Goal: Navigation & Orientation: Find specific page/section

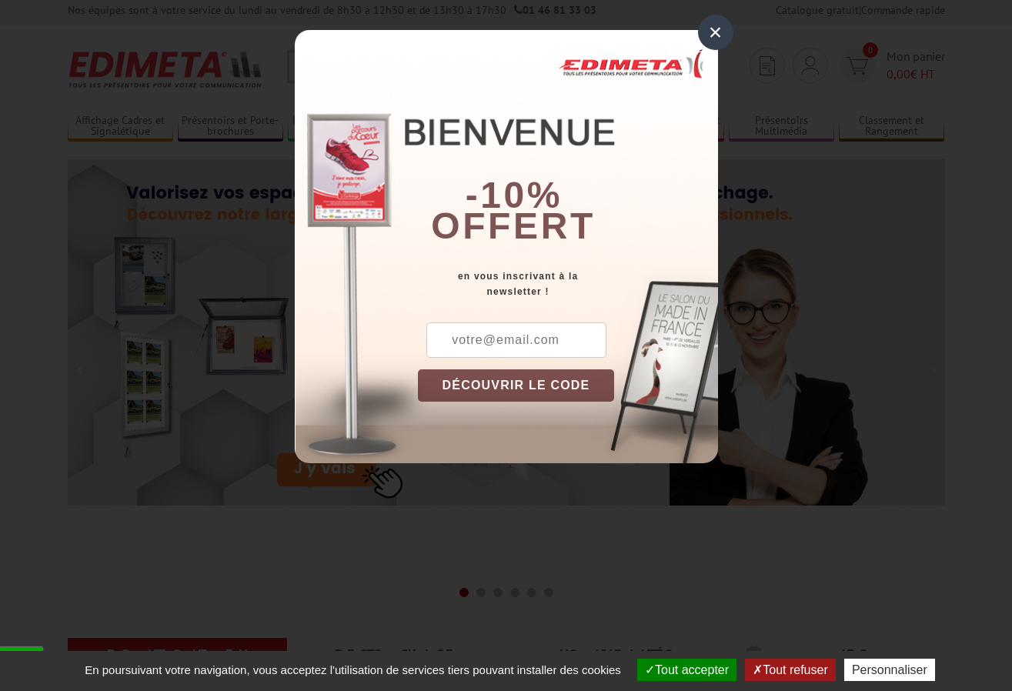
scroll to position [199, 0]
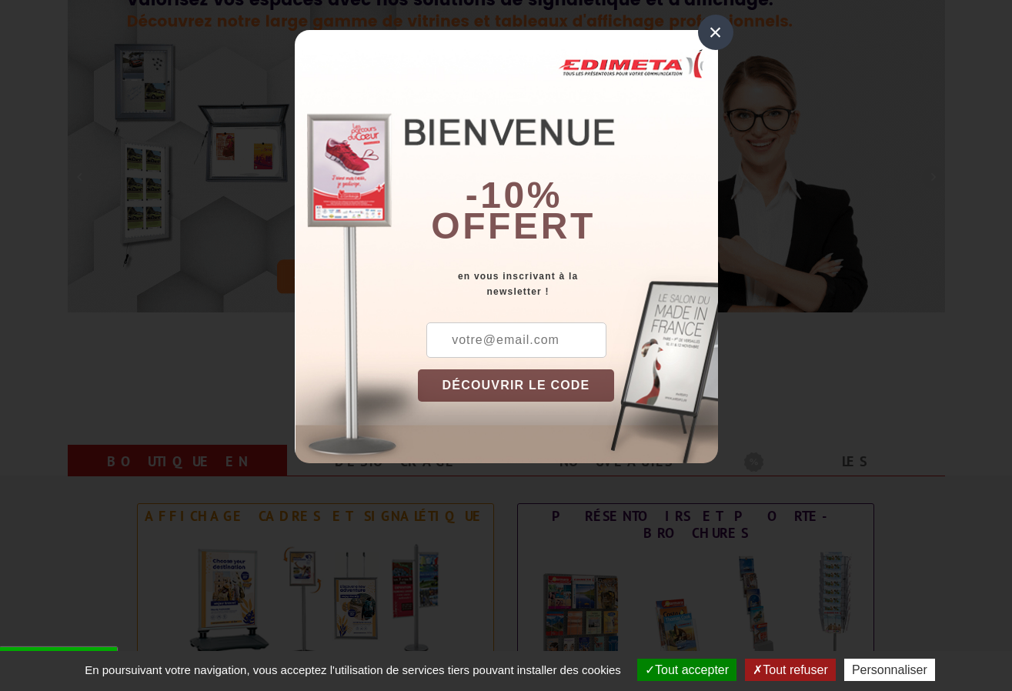
click at [715, 34] on div "×" at bounding box center [715, 32] width 35 height 35
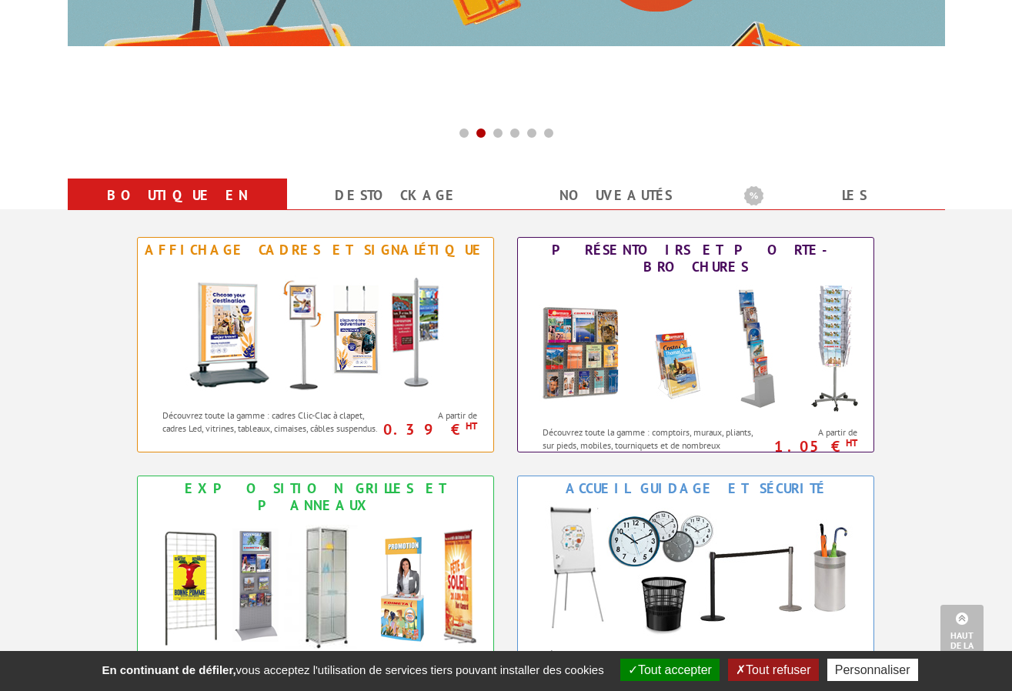
scroll to position [0, 0]
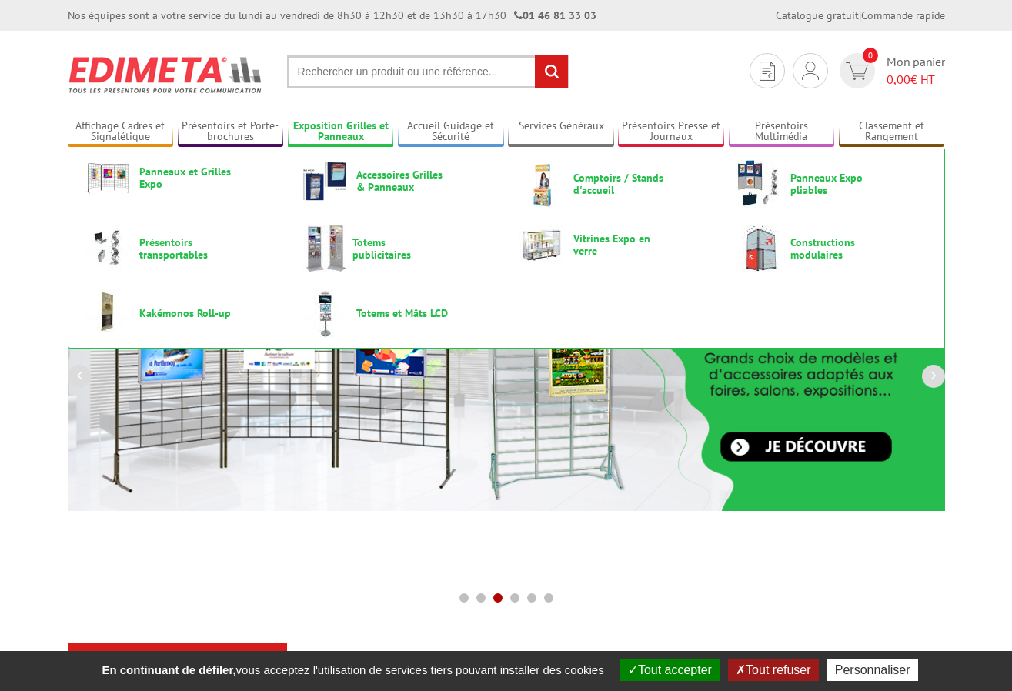
click at [345, 124] on link "Exposition Grilles et Panneaux" at bounding box center [341, 131] width 106 height 25
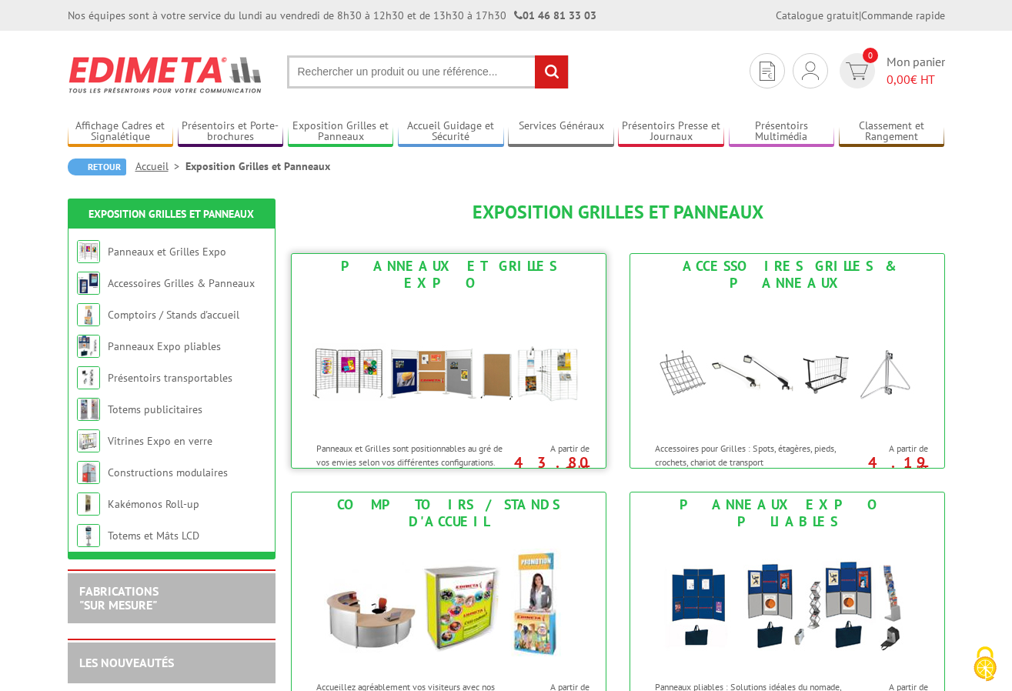
click at [399, 277] on link "Panneaux et Grilles Expo Panneaux et Grilles sont positionnables au gré de vos …" at bounding box center [448, 360] width 315 height 215
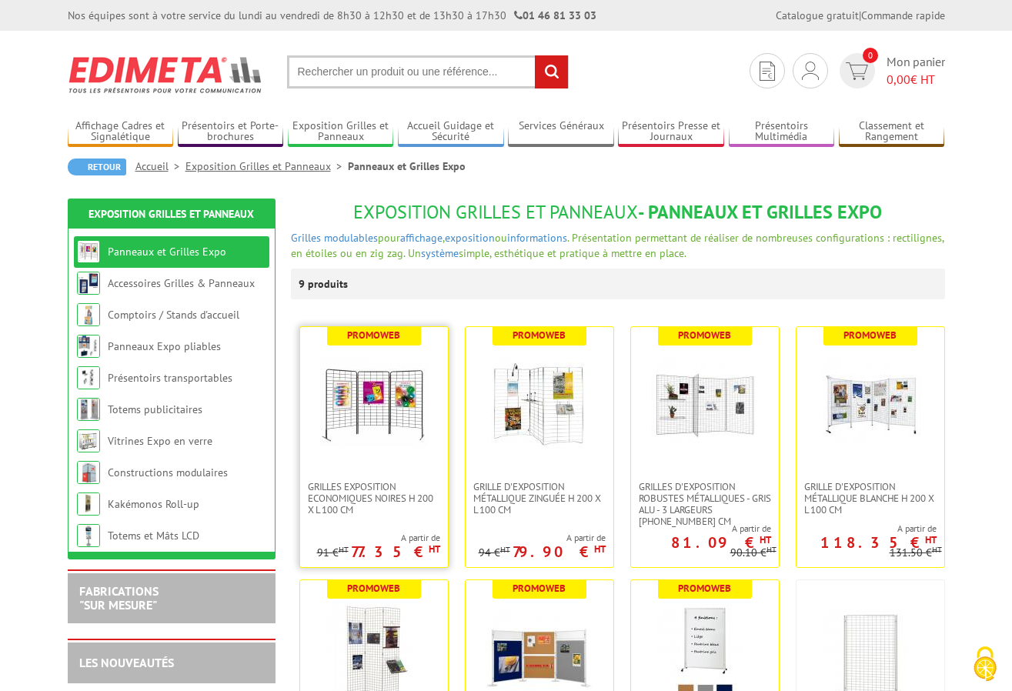
click at [374, 392] on img at bounding box center [374, 404] width 108 height 108
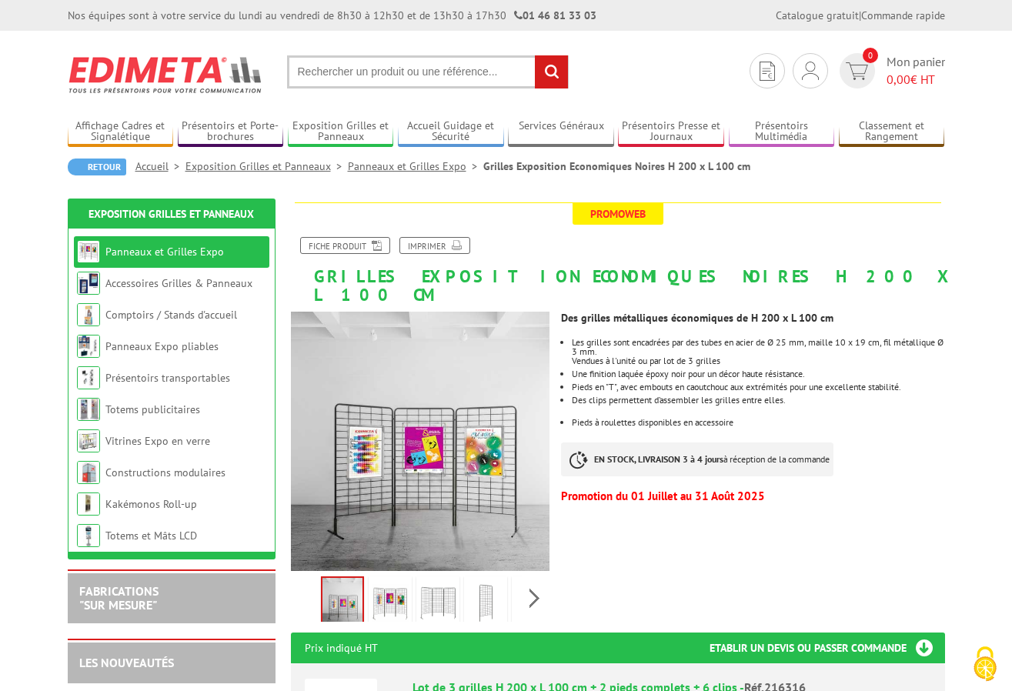
click at [195, 265] on li "Panneaux et Grilles Expo" at bounding box center [171, 252] width 195 height 32
click at [201, 280] on link "Accessoires Grilles & Panneaux" at bounding box center [178, 283] width 147 height 14
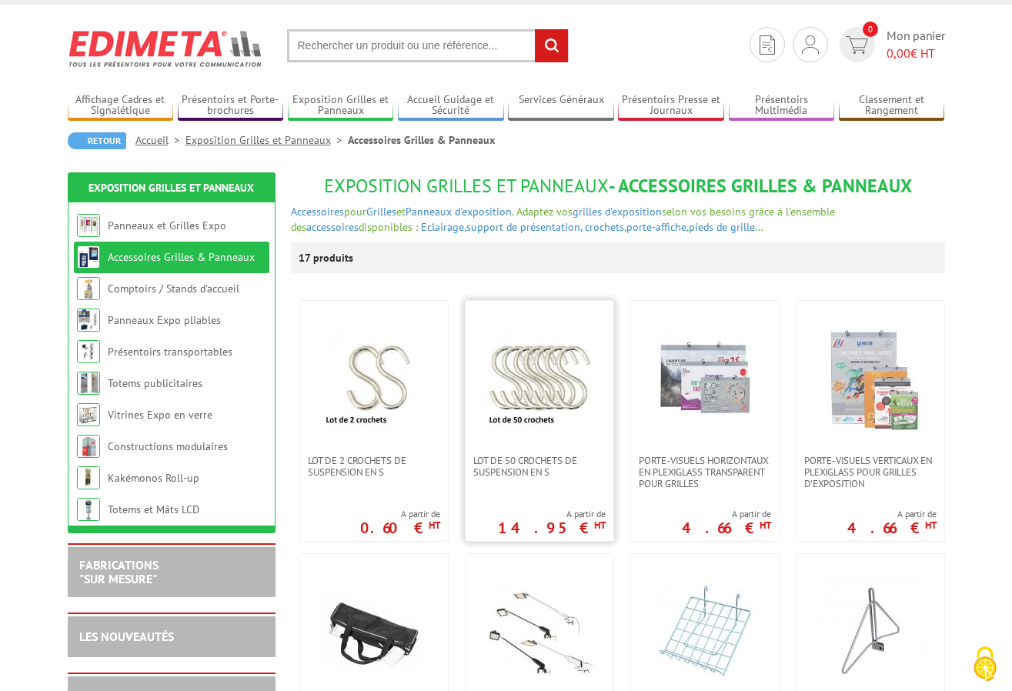
scroll to position [59, 0]
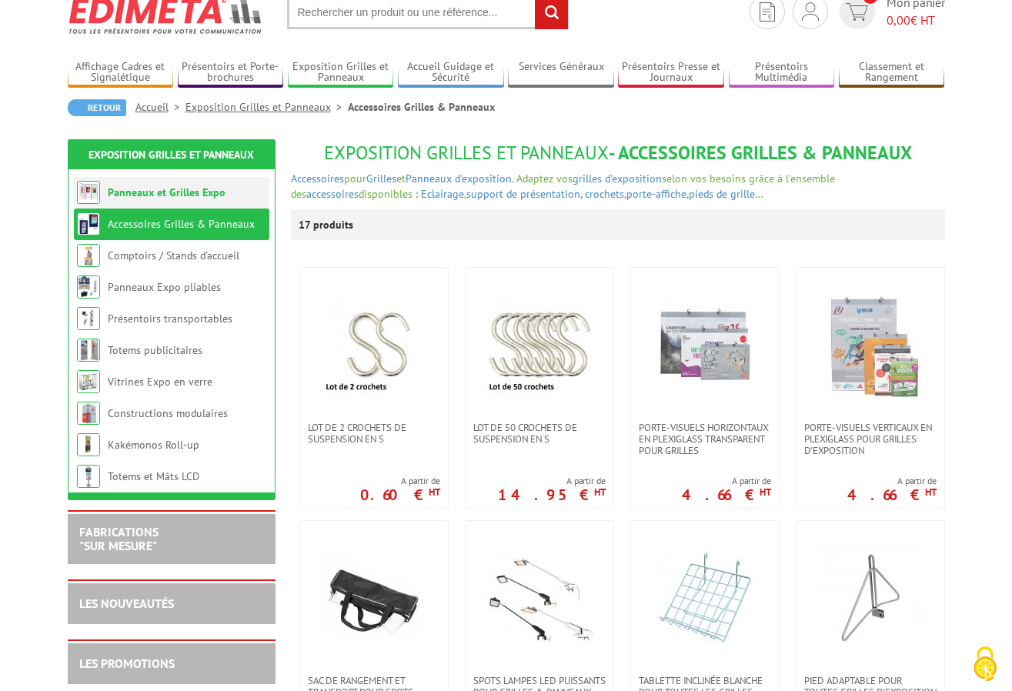
click at [212, 197] on link "Panneaux et Grilles Expo" at bounding box center [167, 192] width 118 height 14
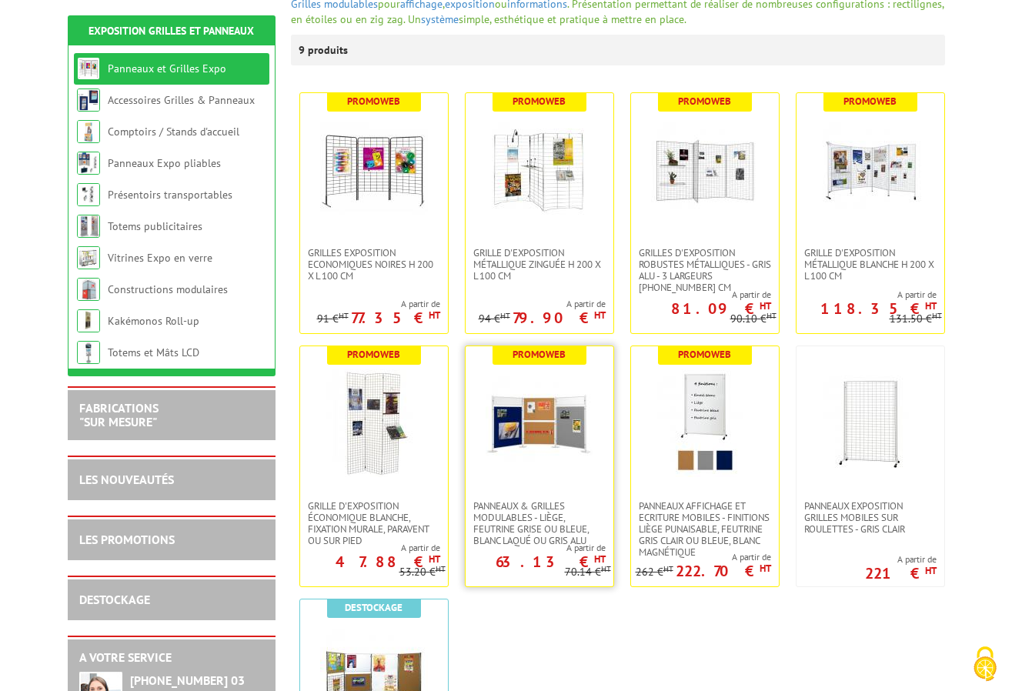
scroll to position [534, 0]
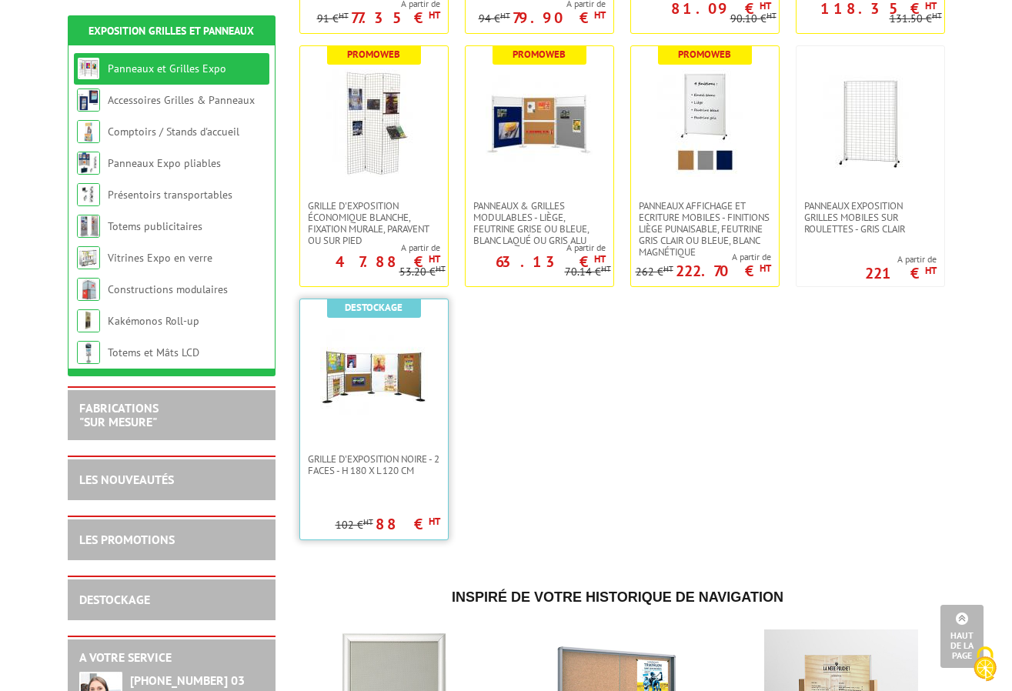
click at [410, 362] on img at bounding box center [374, 376] width 108 height 108
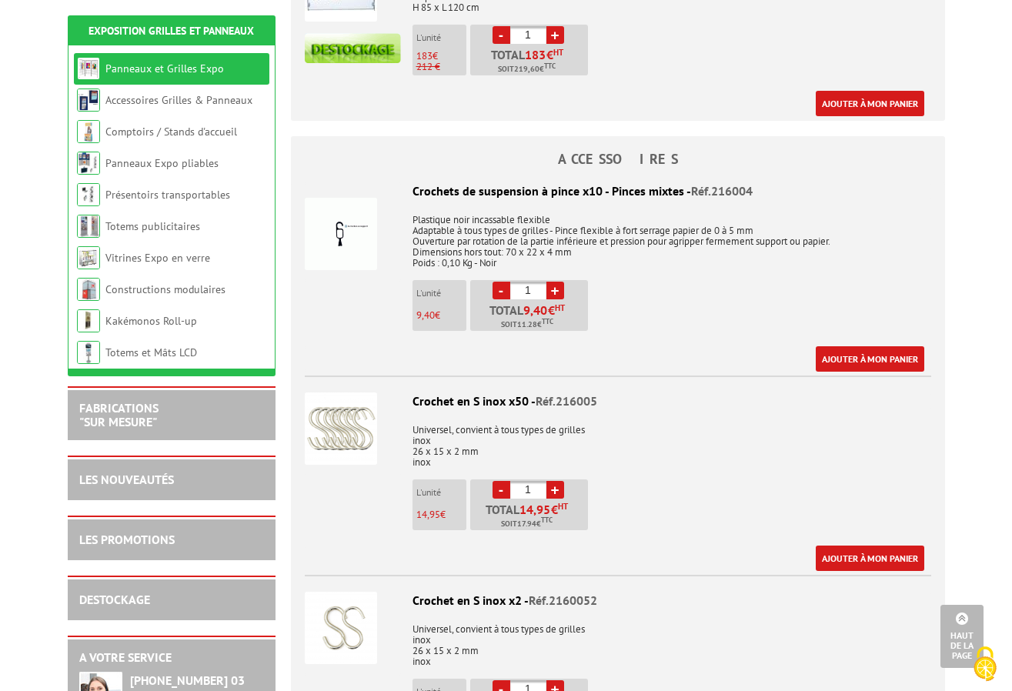
scroll to position [1507, 0]
